Goal: Browse casually: Explore the website without a specific task or goal

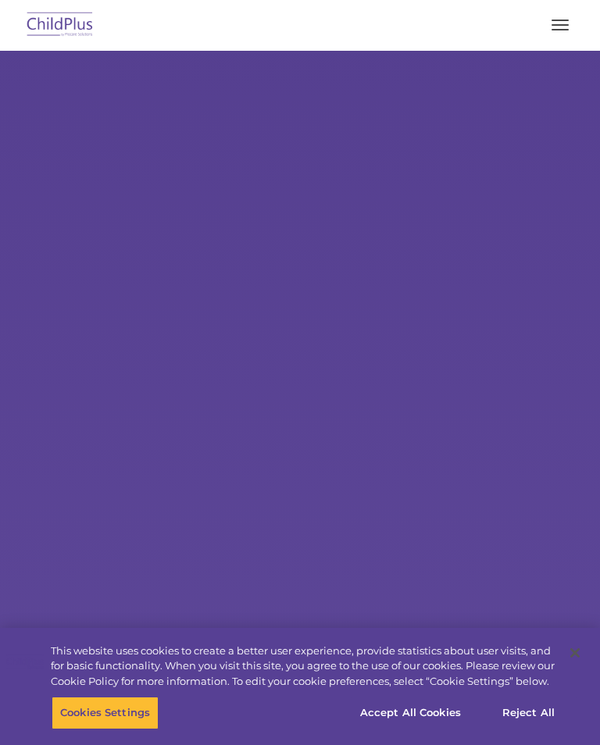
select select "MEDIUM"
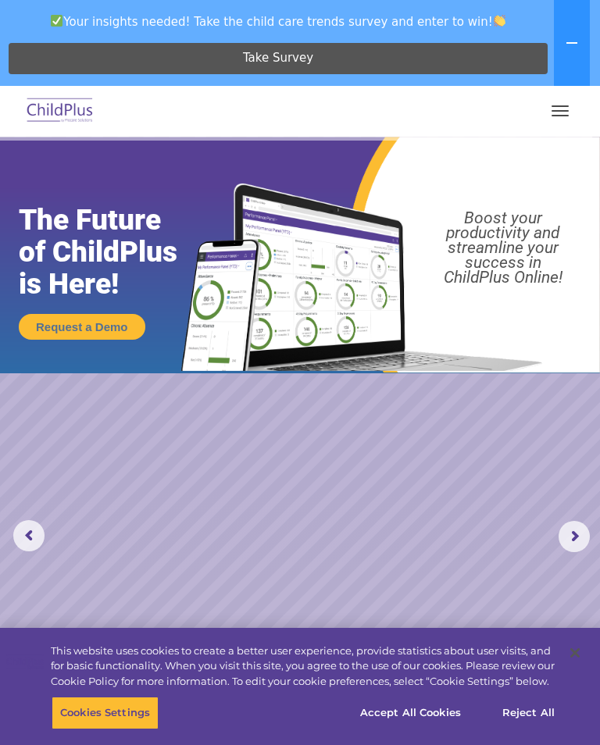
click at [571, 37] on icon at bounding box center [571, 43] width 12 height 12
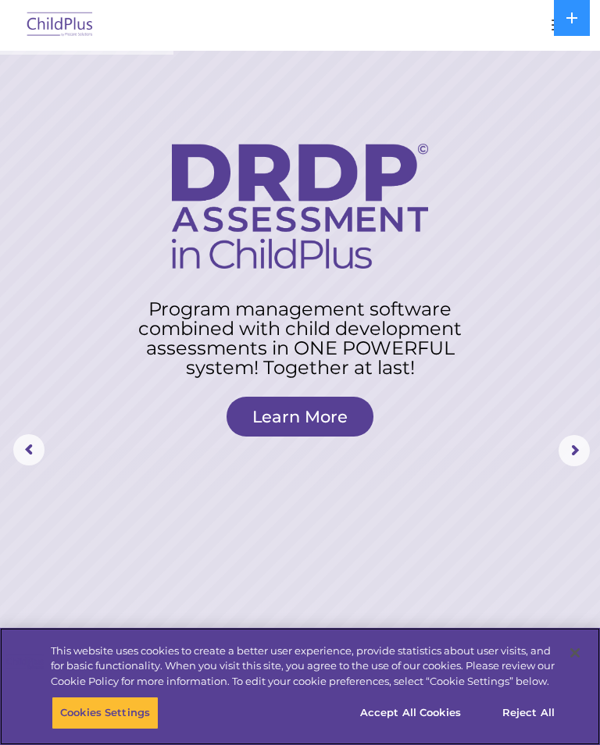
click at [538, 718] on button "Reject All" at bounding box center [528, 712] width 98 height 33
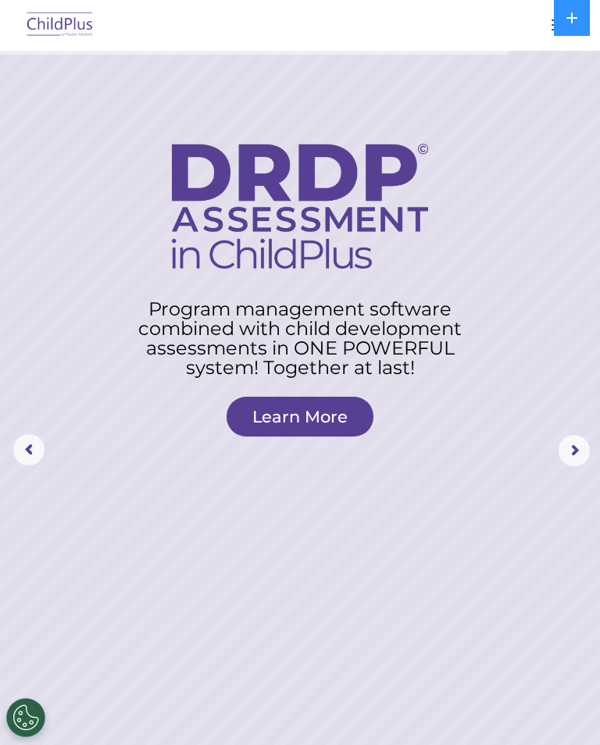
click at [566, 17] on icon at bounding box center [571, 17] width 11 height 11
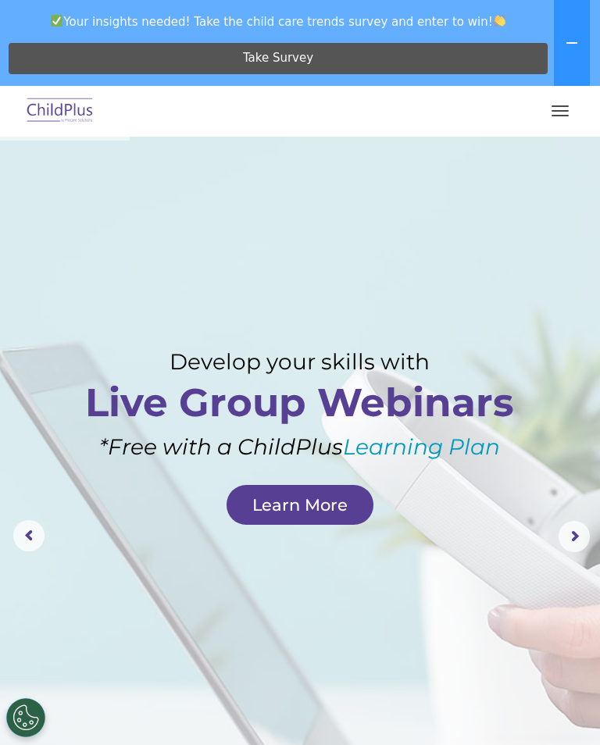
click at [565, 103] on button "button" at bounding box center [559, 110] width 33 height 25
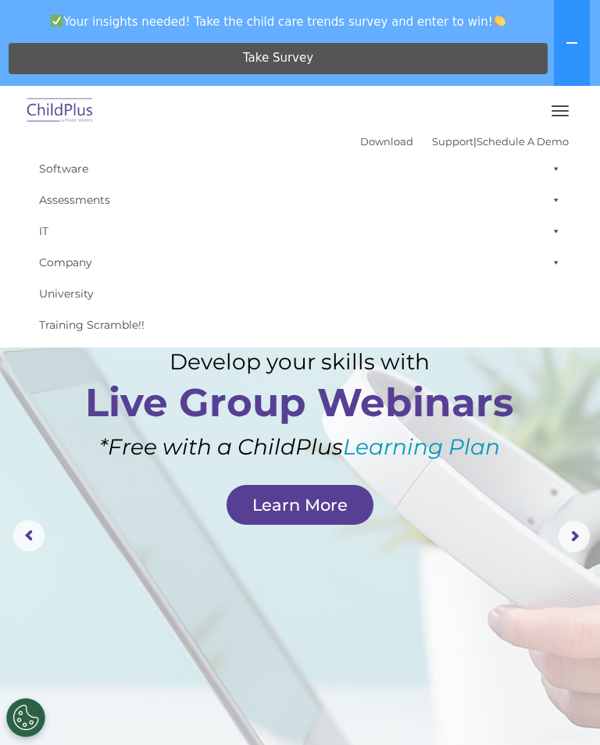
click at [576, 52] on button at bounding box center [572, 43] width 36 height 86
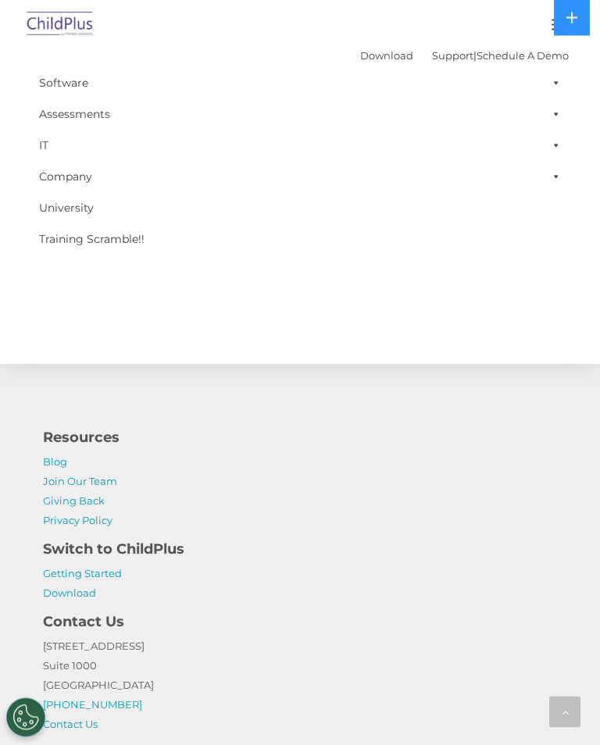
scroll to position [2201, 0]
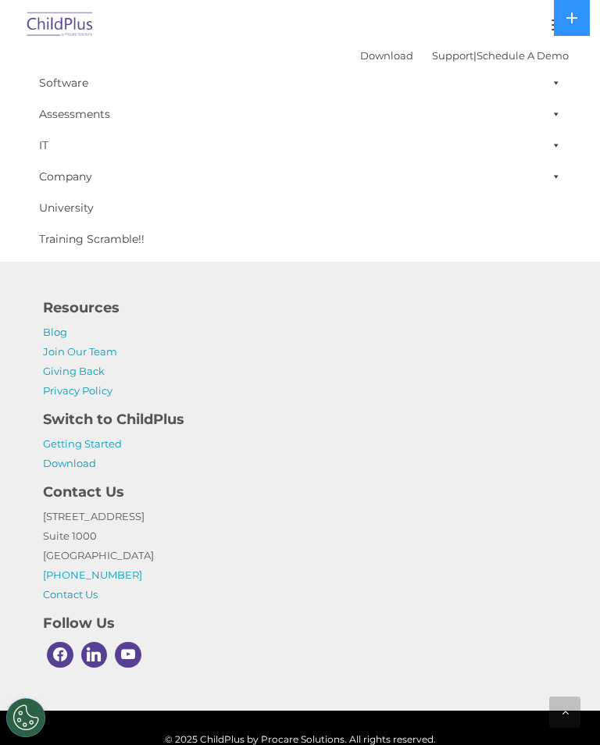
click at [78, 21] on img at bounding box center [59, 25] width 73 height 37
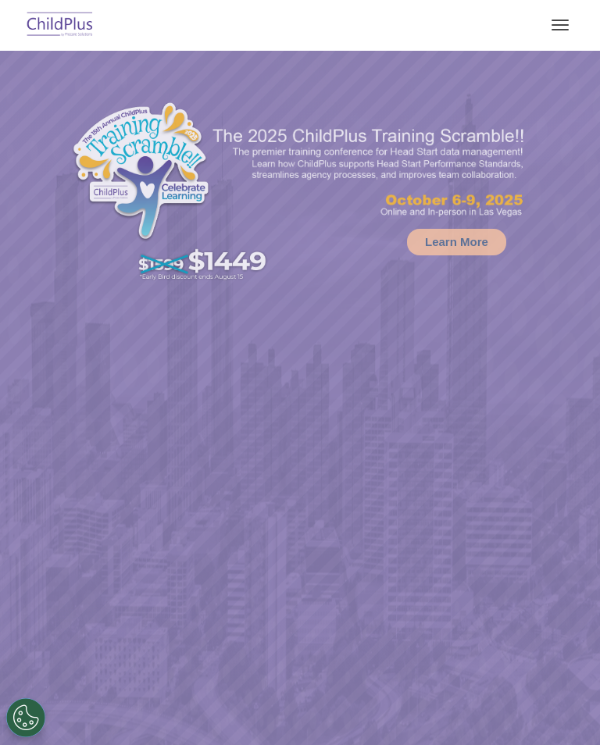
select select "MEDIUM"
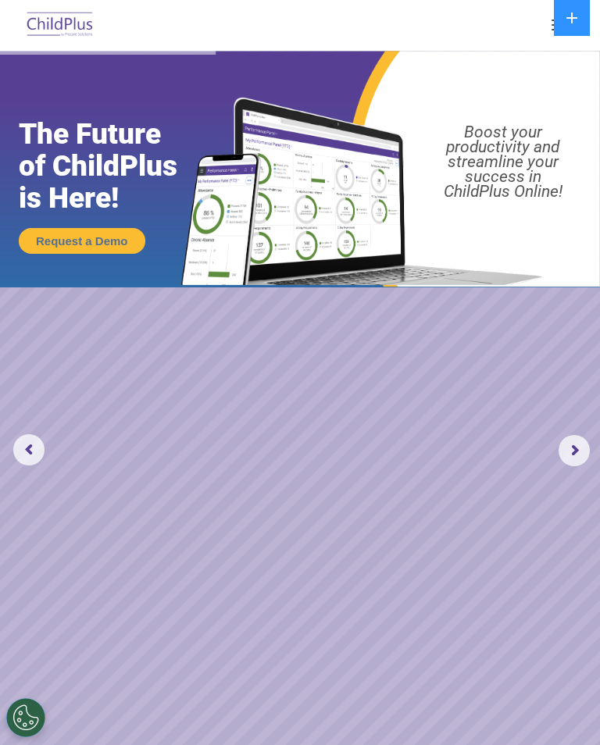
click at [53, 17] on img at bounding box center [59, 25] width 73 height 37
click at [575, 458] on rs-arrow at bounding box center [573, 450] width 31 height 31
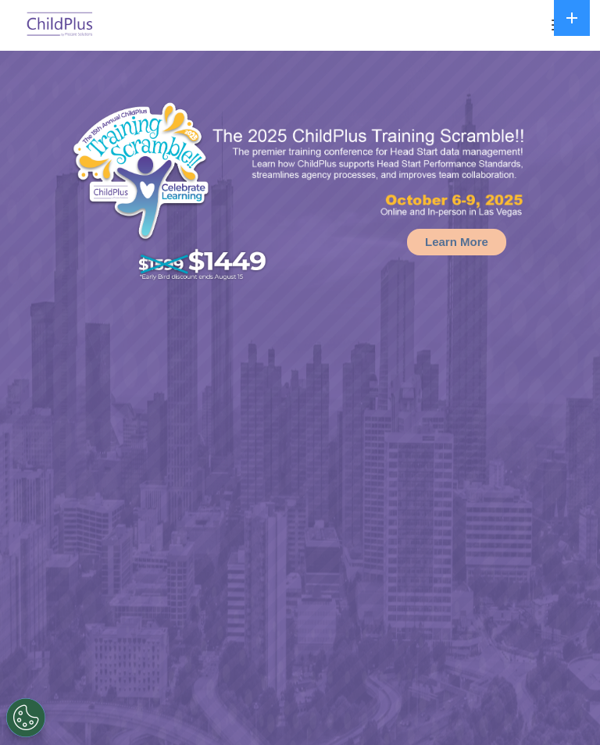
select select "MEDIUM"
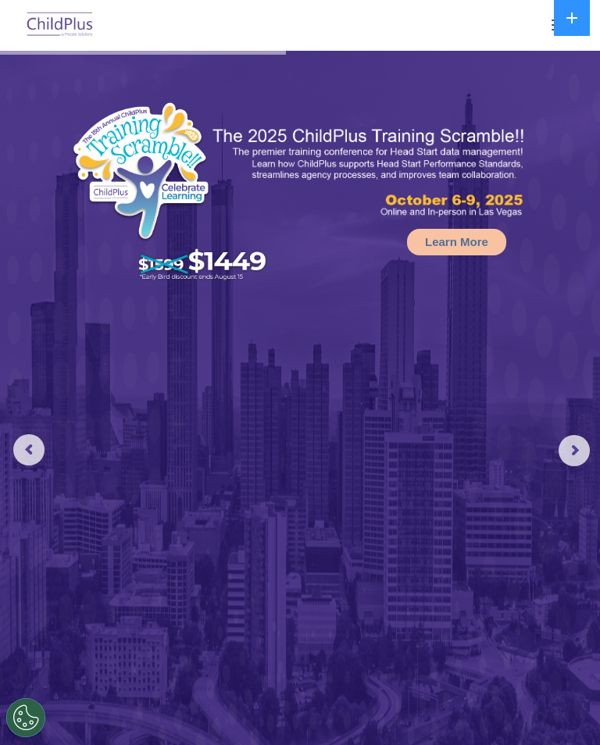
click at [573, 454] on rs-arrow at bounding box center [573, 450] width 31 height 31
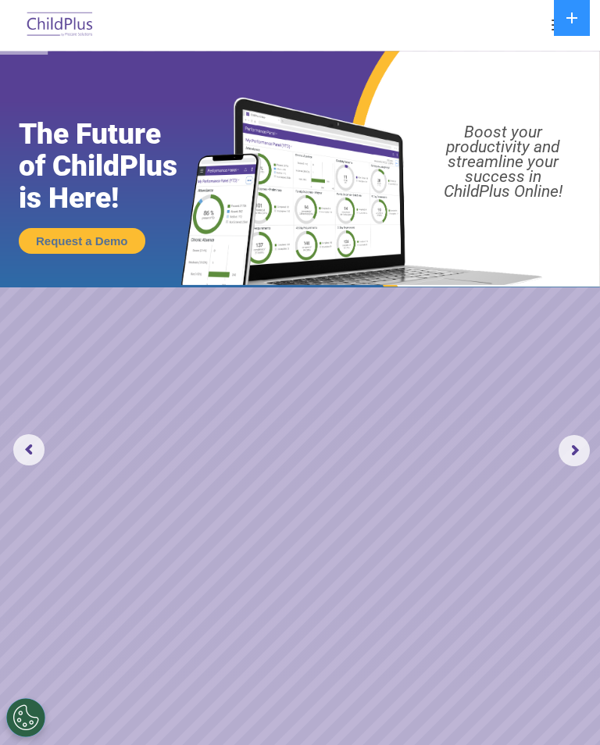
click at [563, 461] on rs-arrow at bounding box center [573, 450] width 31 height 31
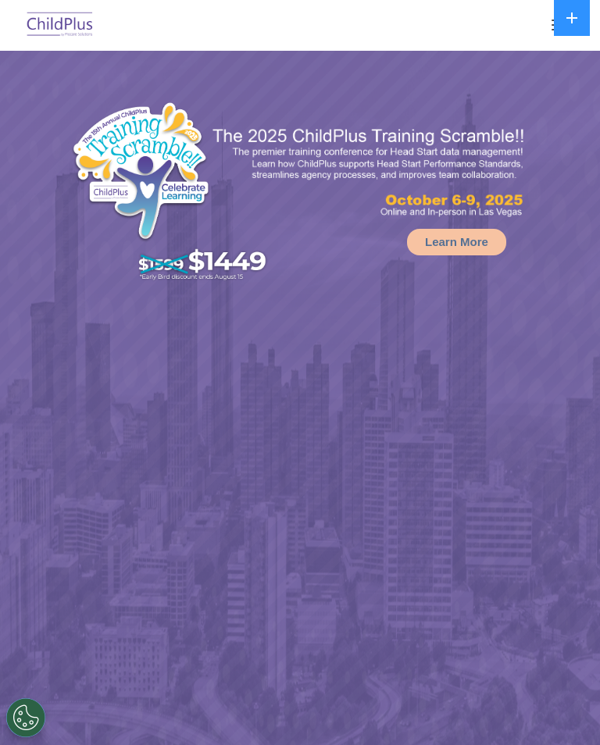
select select "MEDIUM"
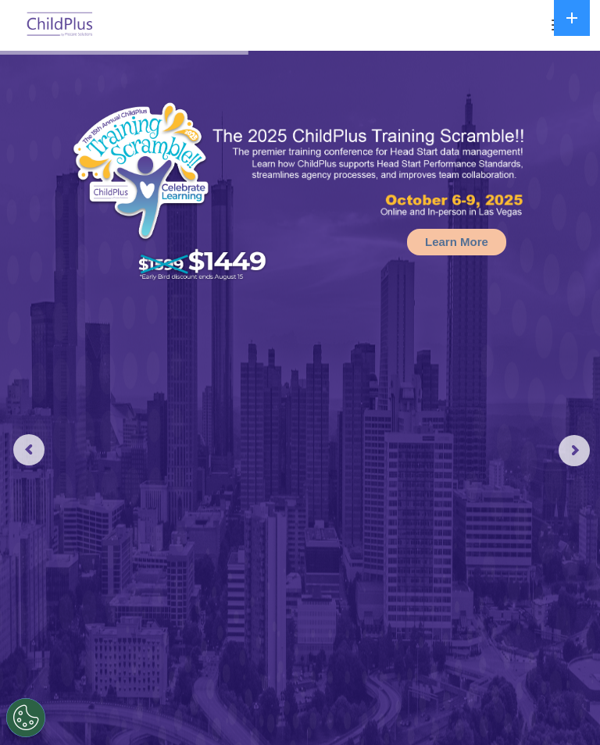
click at [26, 19] on img at bounding box center [59, 25] width 73 height 37
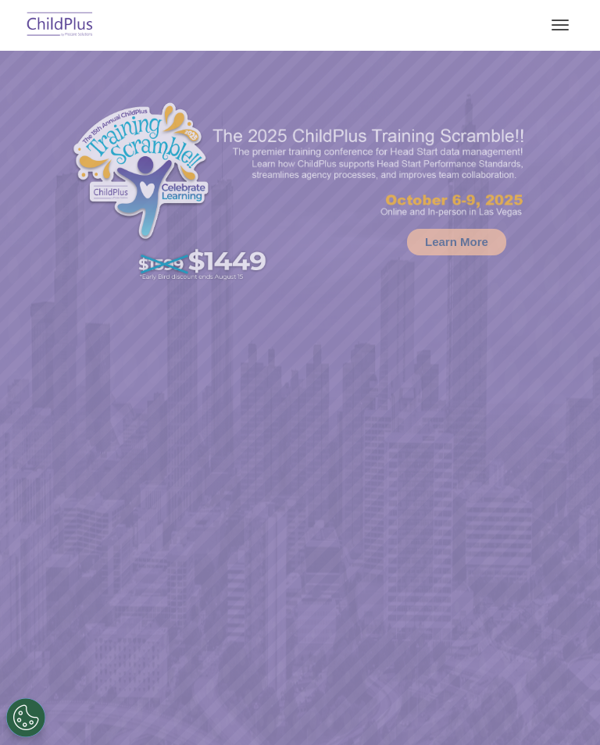
select select "MEDIUM"
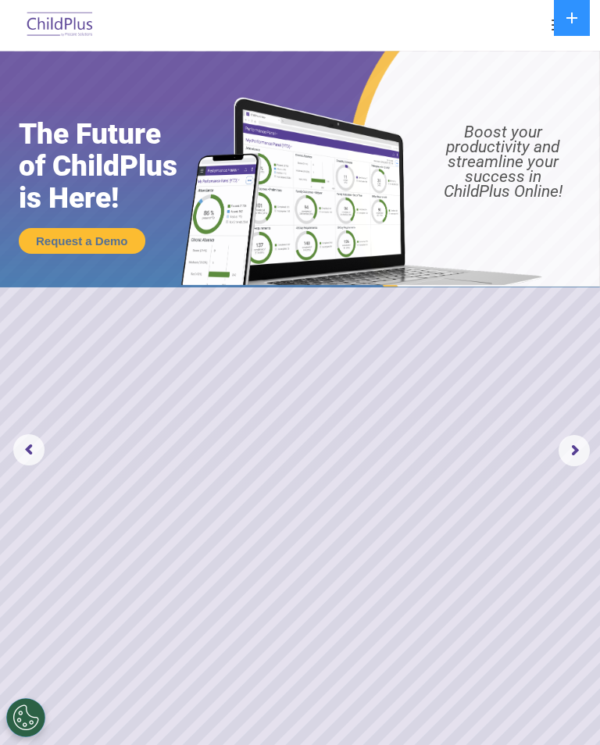
click at [571, 20] on icon at bounding box center [571, 17] width 11 height 11
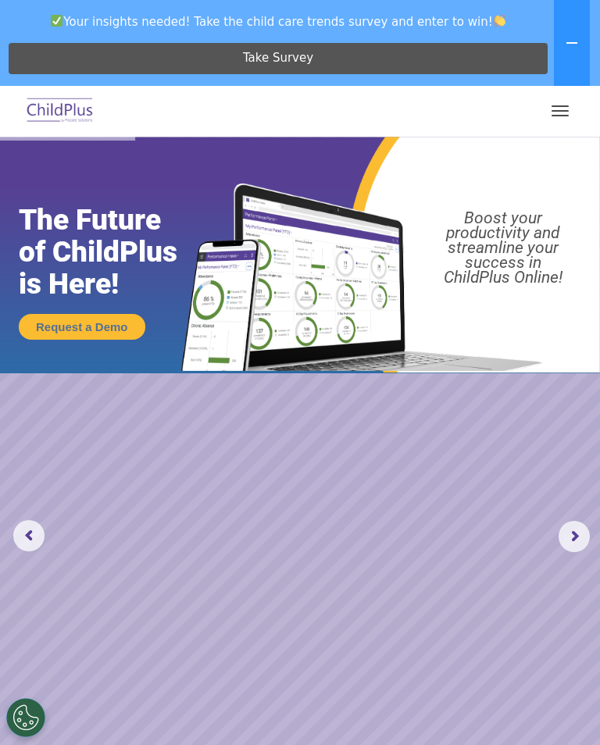
click at [576, 41] on icon at bounding box center [571, 43] width 12 height 12
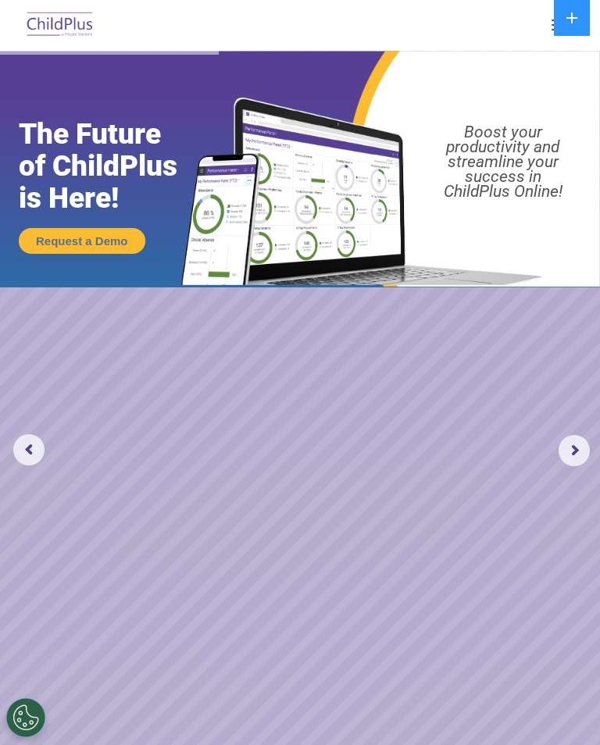
click at [572, 23] on icon at bounding box center [571, 18] width 12 height 12
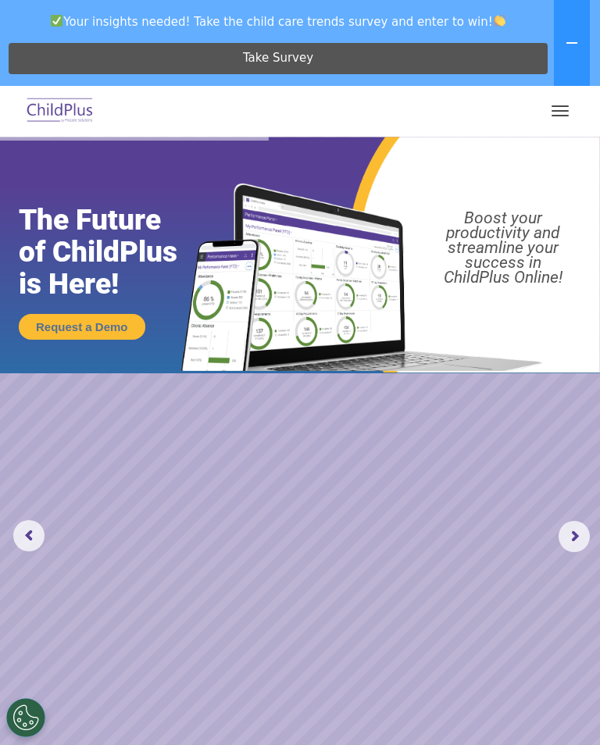
click at [580, 48] on button at bounding box center [572, 43] width 36 height 86
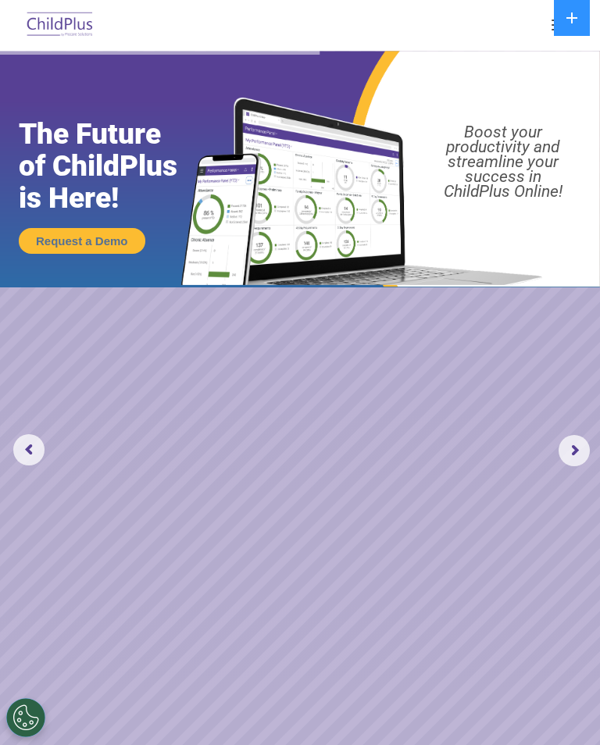
click at [577, 24] on button at bounding box center [572, 18] width 36 height 36
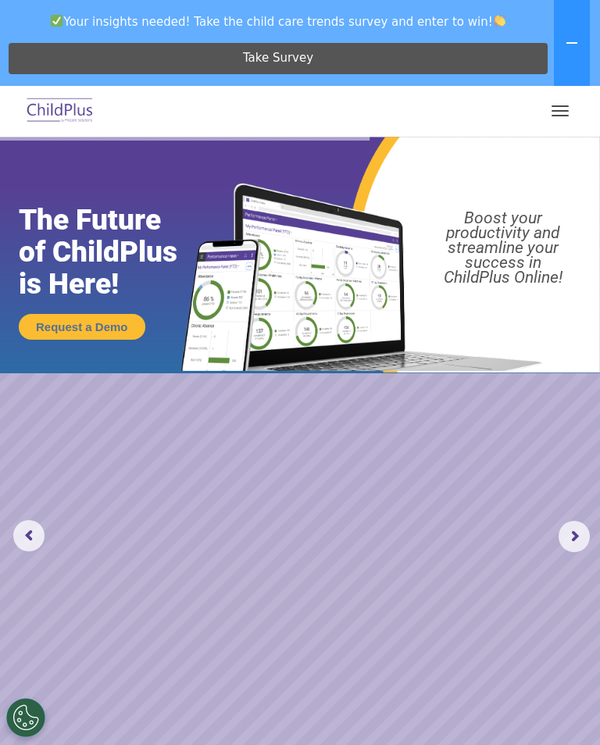
click at [565, 112] on button "button" at bounding box center [559, 110] width 33 height 25
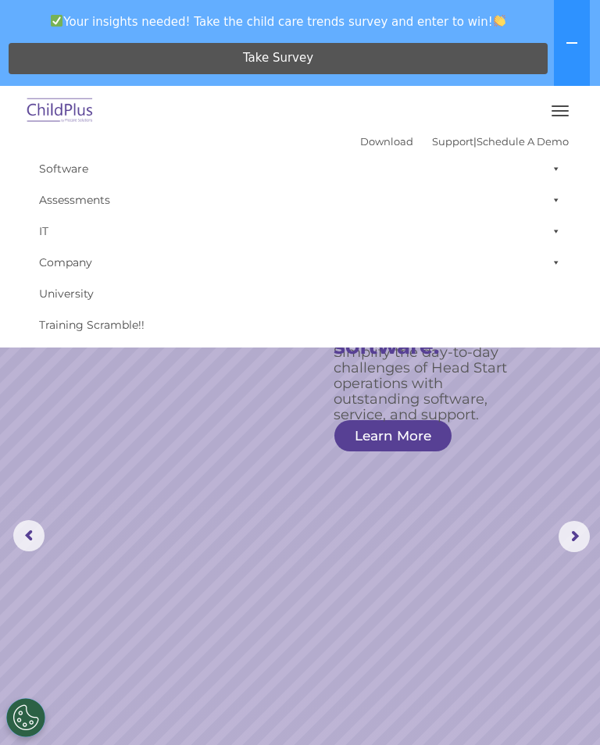
click at [70, 114] on img at bounding box center [59, 111] width 73 height 37
click at [572, 110] on button "button" at bounding box center [559, 110] width 33 height 25
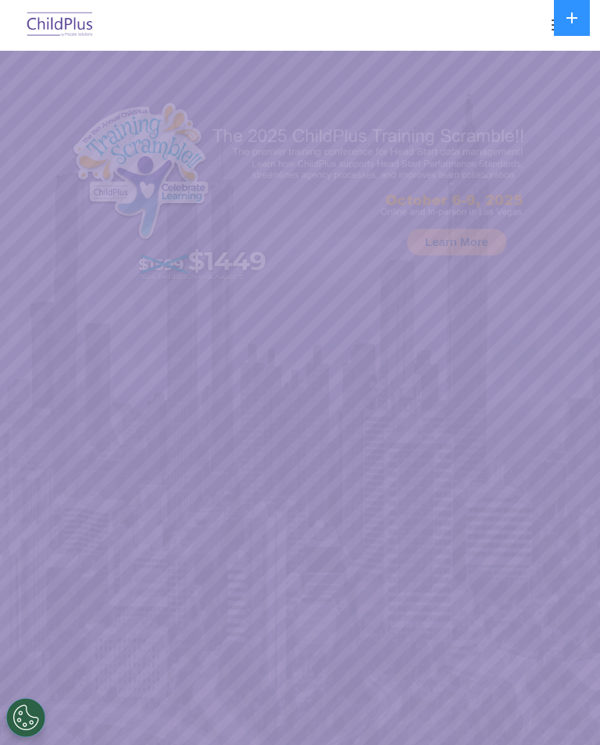
select select "MEDIUM"
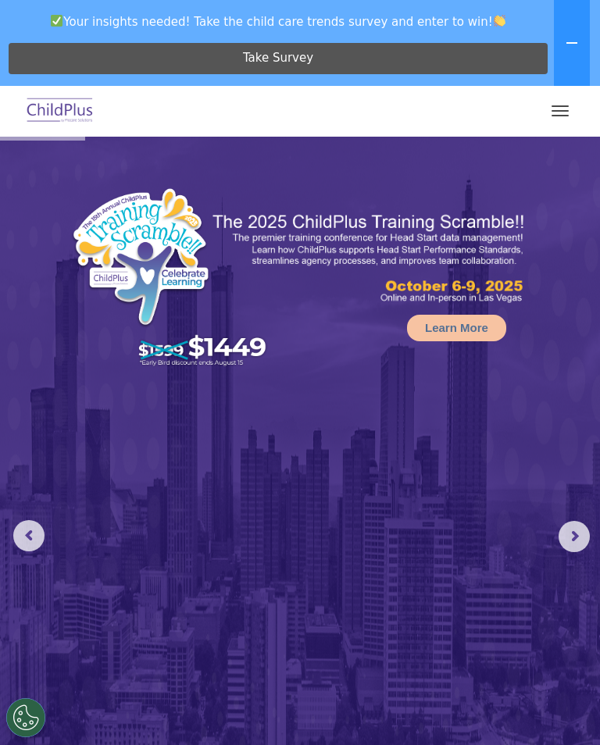
click at [578, 526] on rs-arrow at bounding box center [573, 536] width 31 height 31
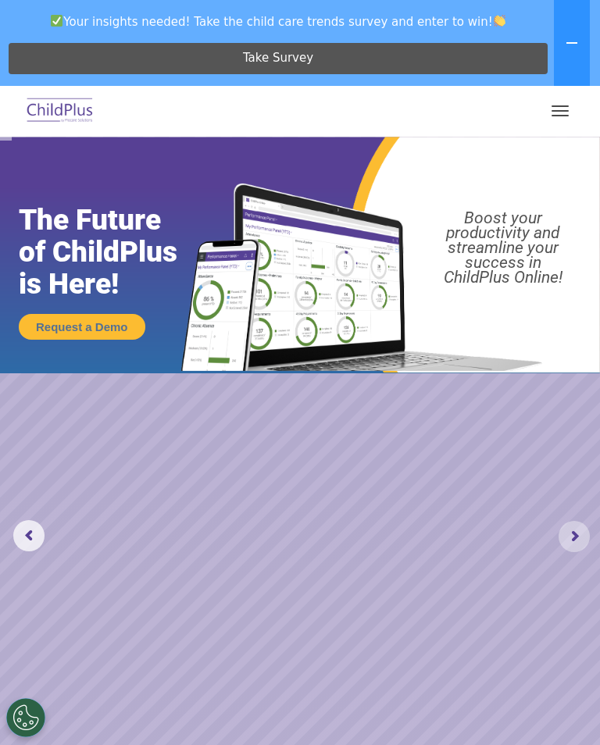
click at [583, 534] on rs-arrow at bounding box center [573, 536] width 31 height 31
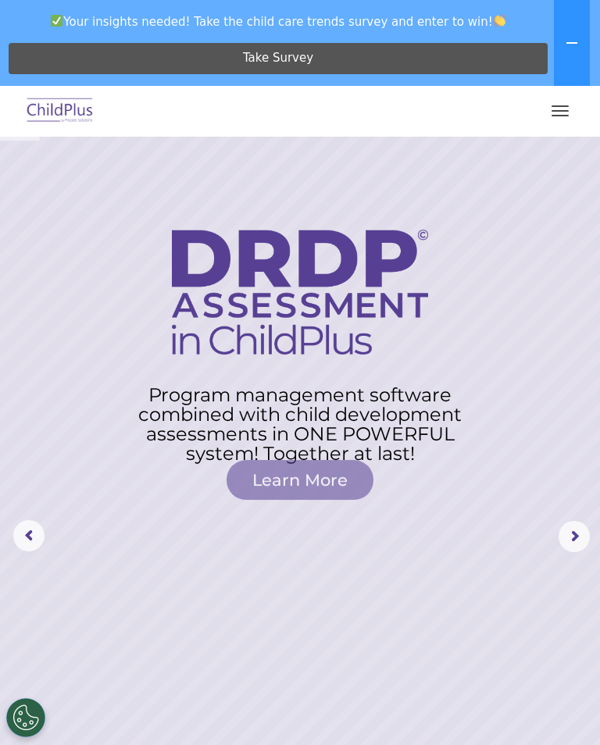
click at [589, 533] on rs-arrow at bounding box center [573, 536] width 31 height 31
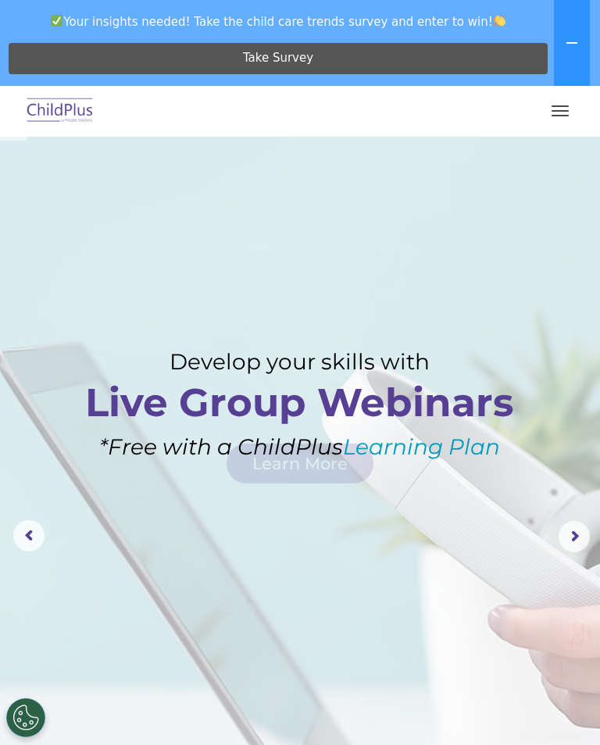
click at [567, 102] on button "button" at bounding box center [559, 110] width 33 height 25
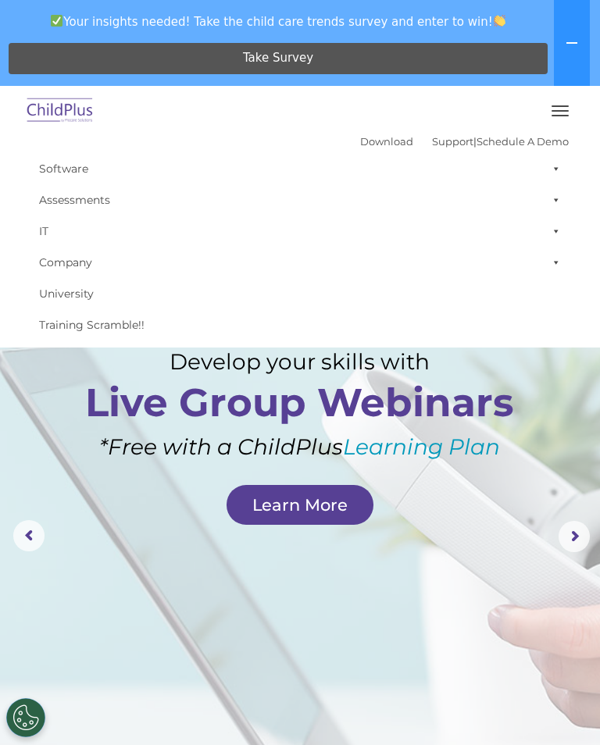
click at [572, 34] on button at bounding box center [572, 43] width 36 height 86
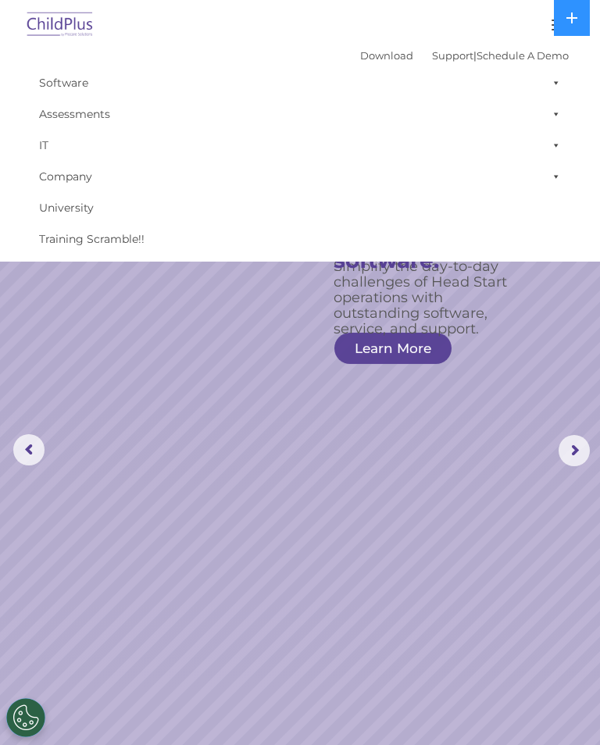
click at [69, 30] on img at bounding box center [59, 25] width 73 height 37
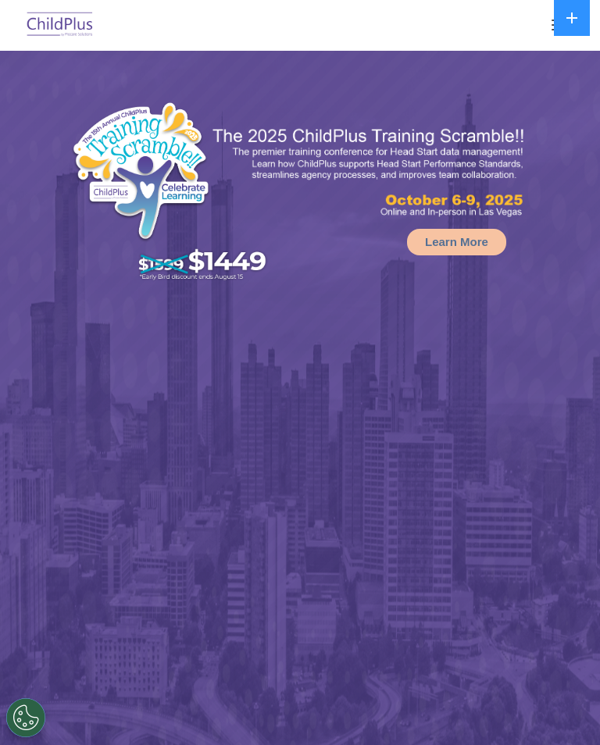
select select "MEDIUM"
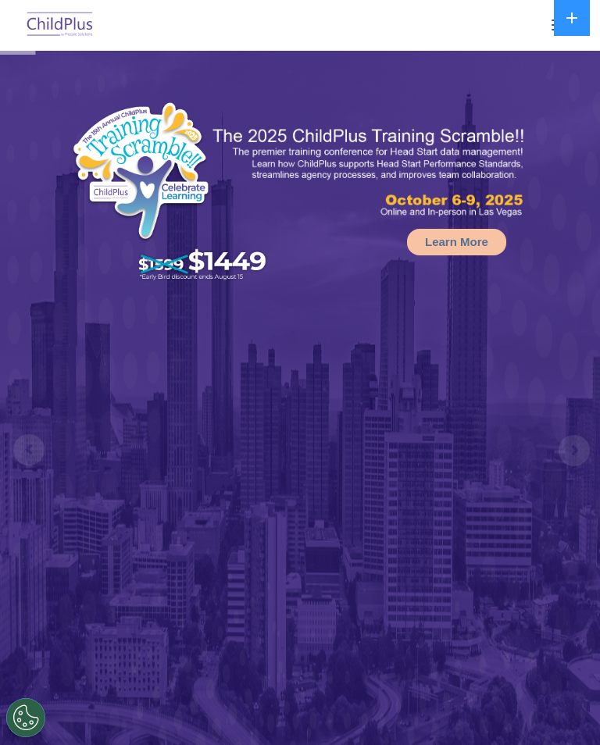
click at [73, 20] on img at bounding box center [59, 25] width 73 height 37
click at [22, 427] on img at bounding box center [300, 445] width 600 height 789
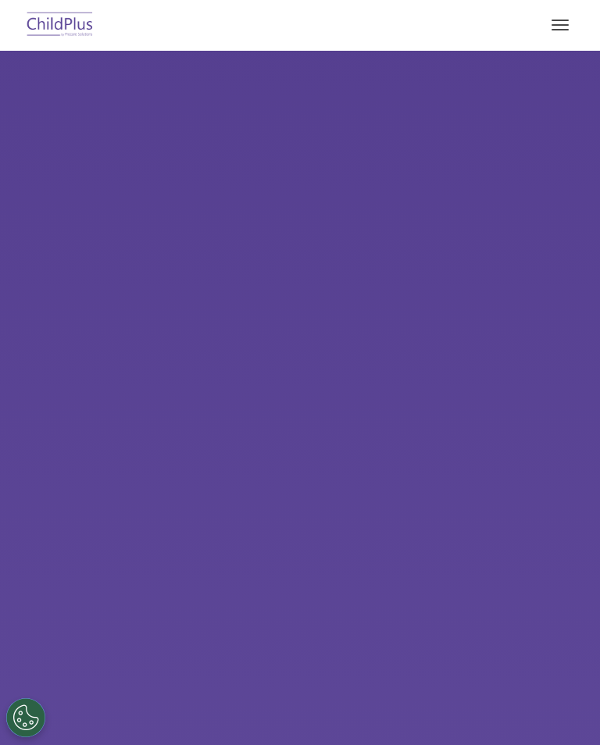
select select "MEDIUM"
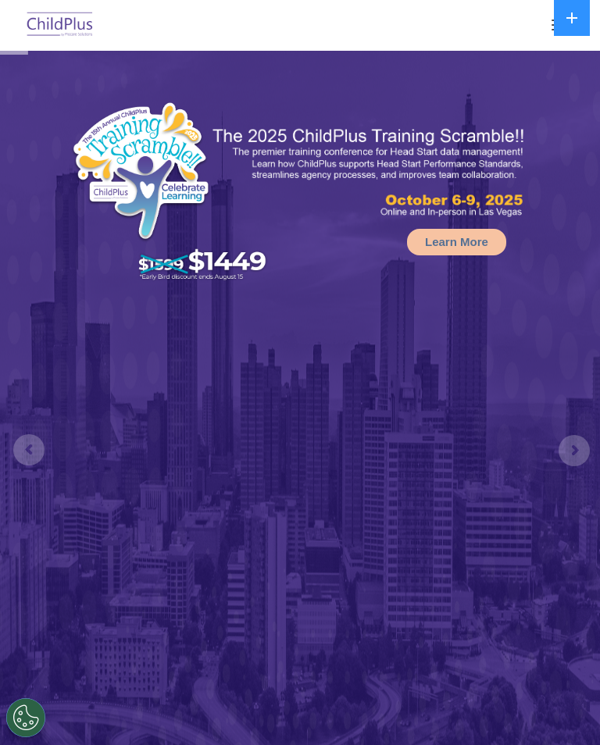
click at [559, 12] on button at bounding box center [572, 18] width 36 height 36
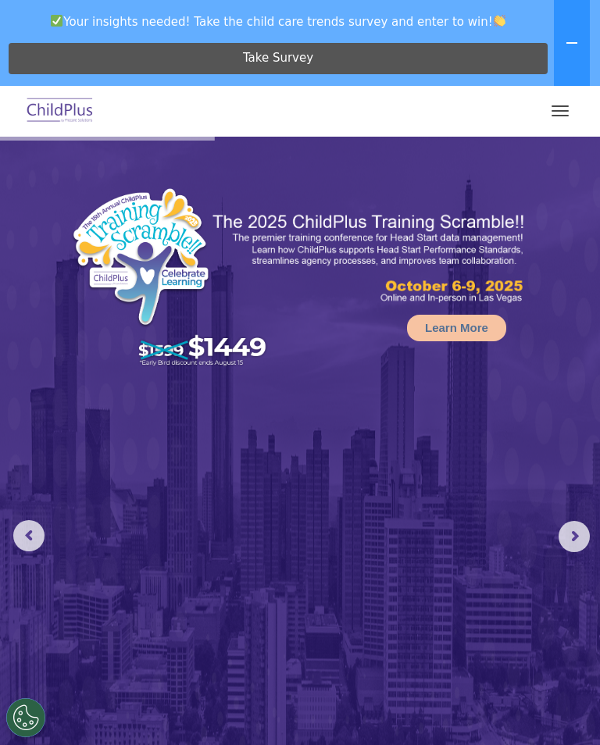
click at [565, 116] on span "button" at bounding box center [559, 116] width 17 height 2
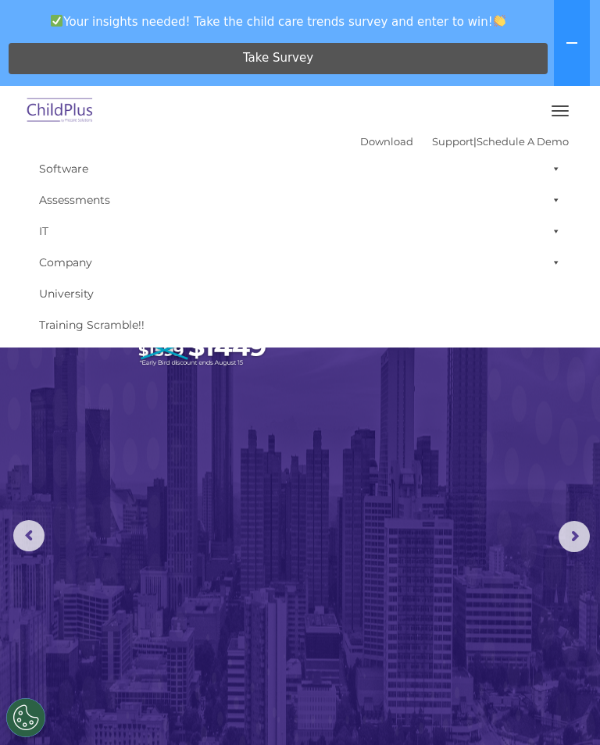
click at [76, 165] on link "Software" at bounding box center [299, 168] width 537 height 31
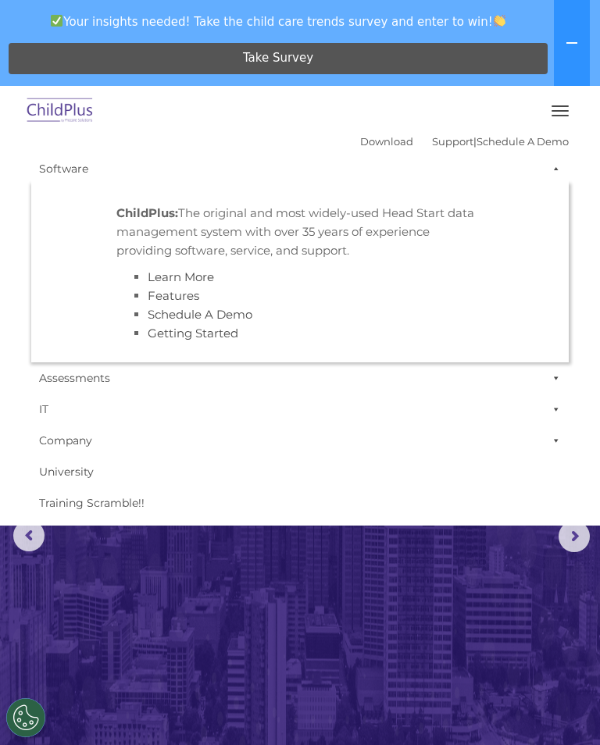
click at [239, 437] on link "Company" at bounding box center [299, 440] width 537 height 31
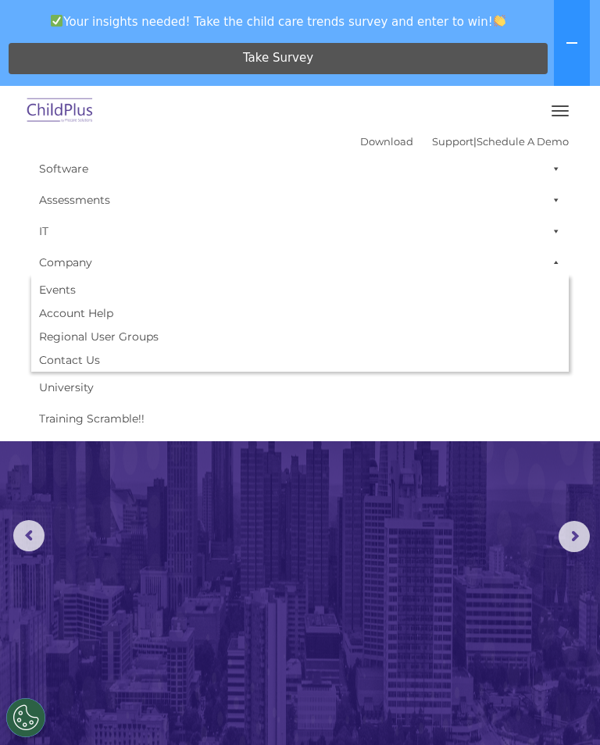
click at [98, 190] on link "Assessments" at bounding box center [299, 199] width 537 height 31
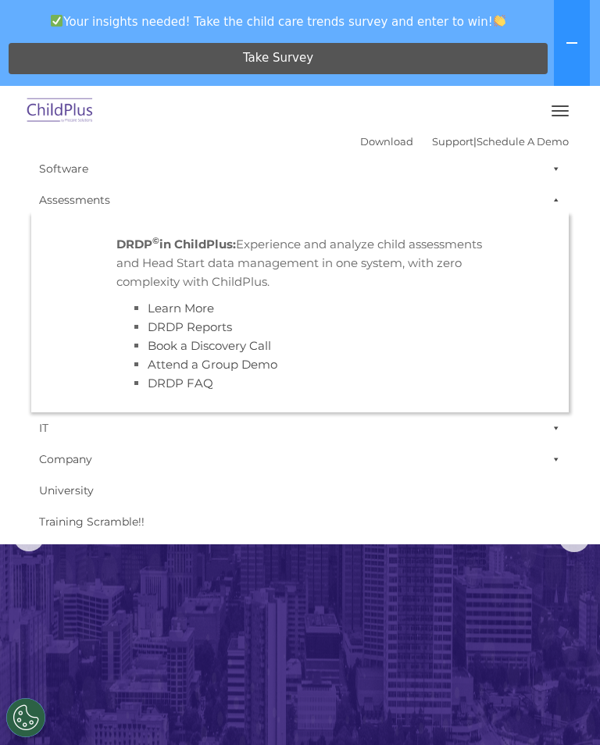
click at [234, 447] on link "Company" at bounding box center [299, 458] width 537 height 31
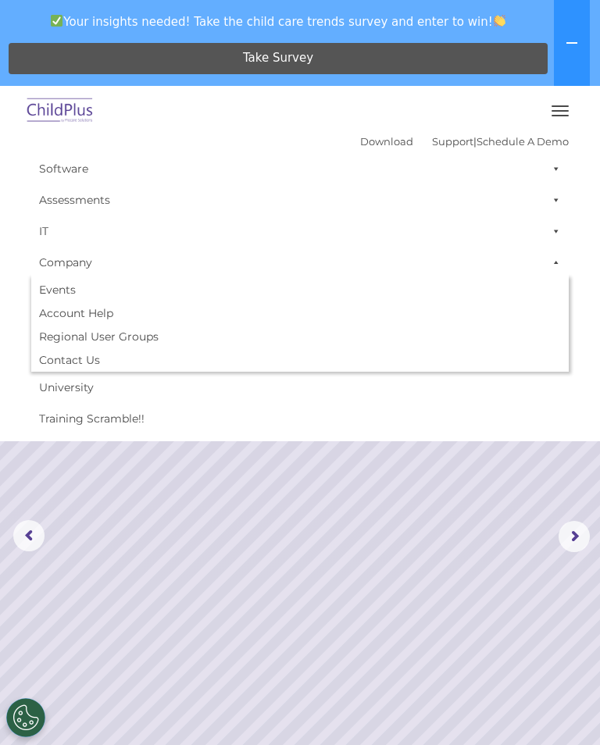
click at [580, 48] on button at bounding box center [572, 43] width 36 height 86
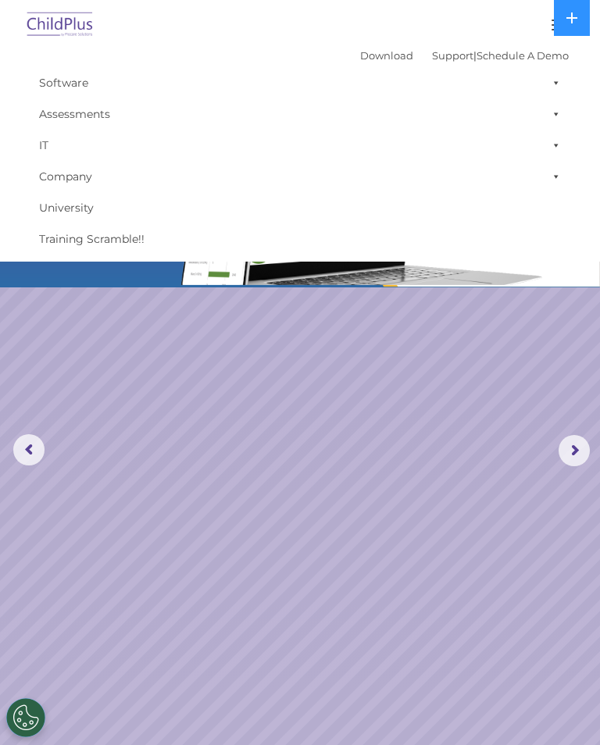
click at [48, 424] on rs-slide "Request a Demo The Future of ChildPlus is Here! Boost your productivity and str…" at bounding box center [300, 451] width 600 height 800
click at [20, 450] on rs-arrow at bounding box center [28, 449] width 31 height 31
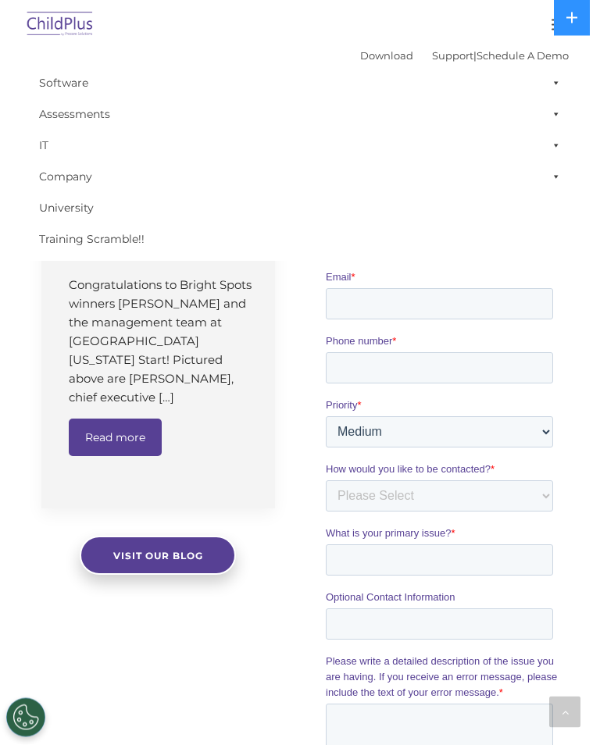
scroll to position [1418, 0]
